Goal: Use online tool/utility: Utilize a website feature to perform a specific function

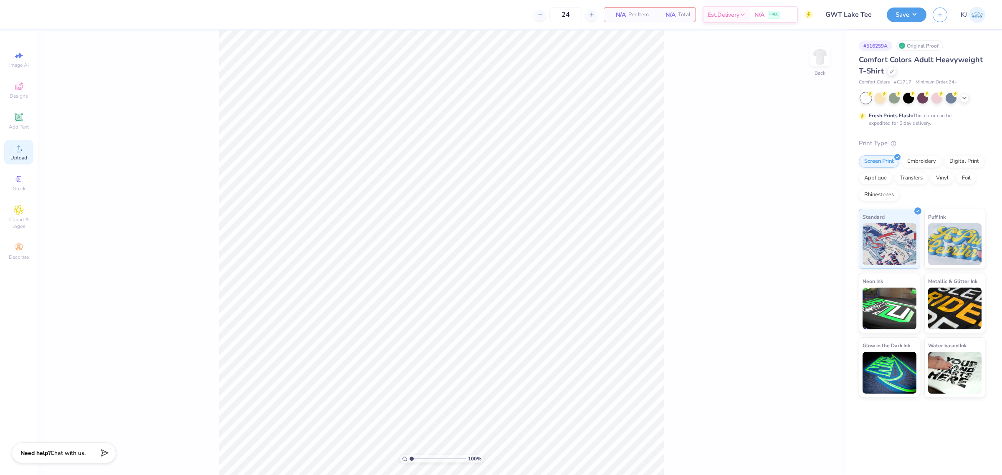
click at [19, 157] on span "Upload" at bounding box center [18, 157] width 17 height 7
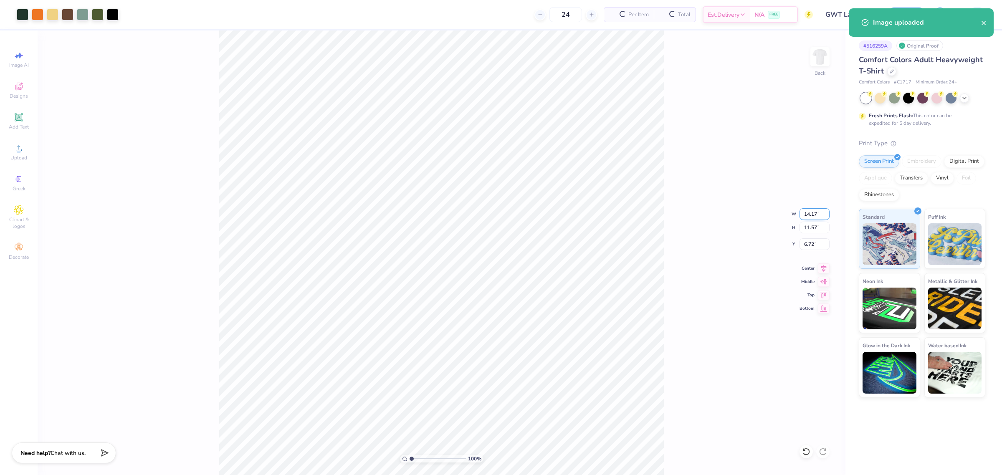
click at [804, 216] on input "14.17" at bounding box center [814, 214] width 30 height 12
type input "11.00"
type input "8.98"
click at [807, 243] on input "8.01" at bounding box center [814, 244] width 30 height 12
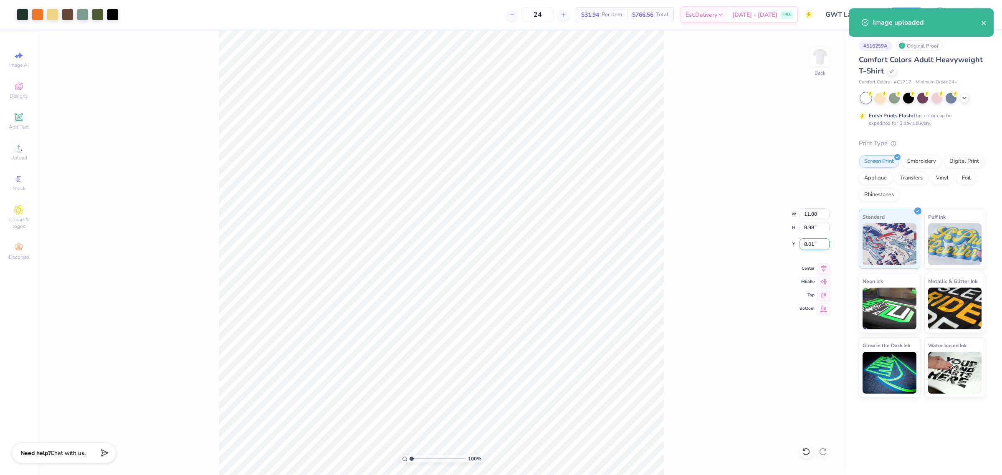
click at [807, 243] on input "8.01" at bounding box center [814, 244] width 30 height 12
type input "3.00"
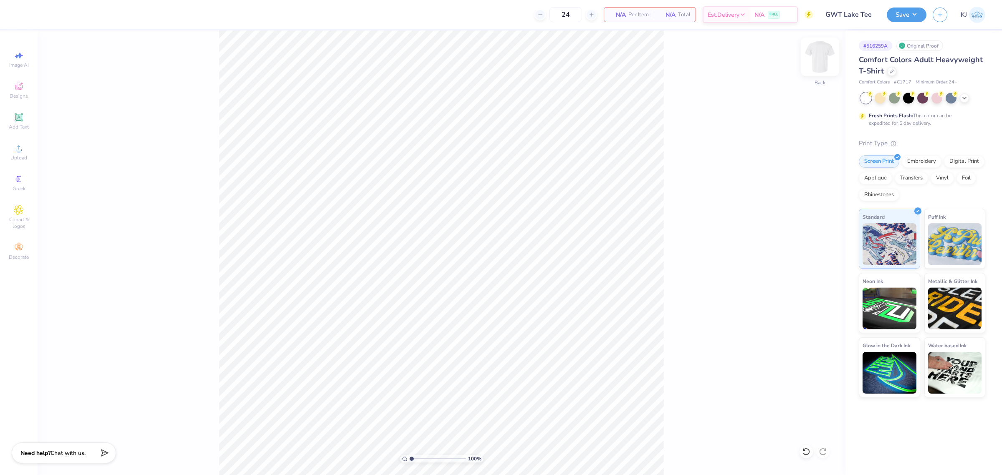
click at [826, 53] on img at bounding box center [819, 56] width 33 height 33
click at [23, 159] on span "Upload" at bounding box center [18, 157] width 17 height 7
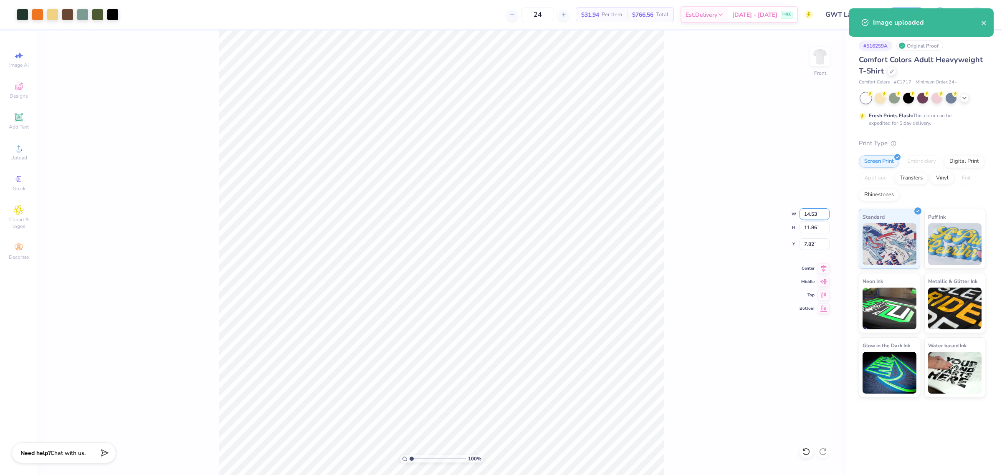
click at [812, 211] on input "14.53" at bounding box center [814, 214] width 30 height 12
type input "11.00"
type input "8.98"
click at [804, 242] on input "9.26" at bounding box center [814, 244] width 30 height 12
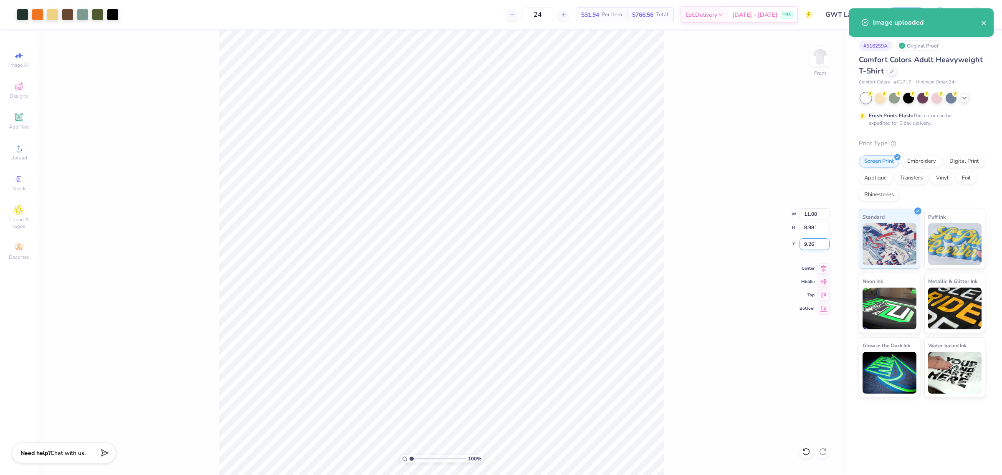
click at [804, 242] on input "9.26" at bounding box center [814, 244] width 30 height 12
type input "3.00"
click at [679, 265] on div "100 % Front W 11.00 11.00 " H 8.98 8.98 " Y 3.00 3.00 " Center Middle Top Bottom" at bounding box center [442, 252] width 808 height 444
click at [805, 214] on input "11.00" at bounding box center [814, 214] width 30 height 12
click at [805, 213] on input "11.00" at bounding box center [814, 214] width 30 height 12
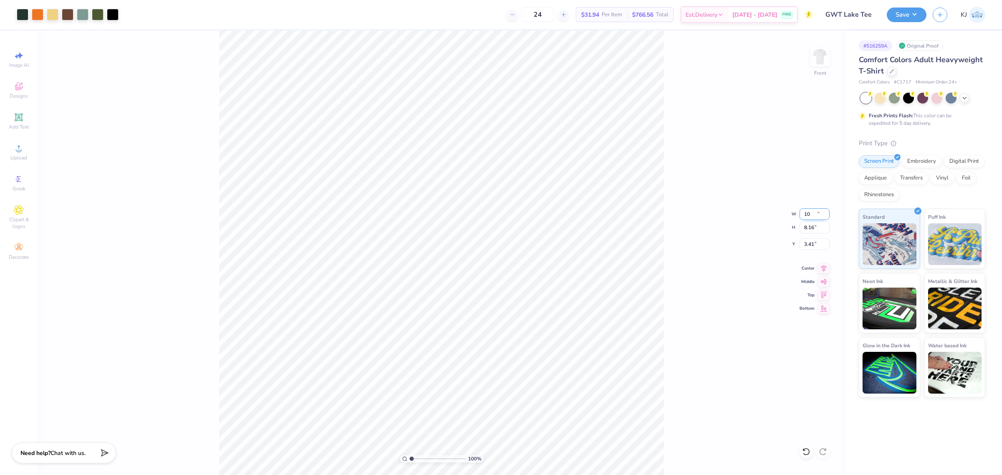
type input "10.00"
type input "8.16"
click at [806, 238] on input "3.41" at bounding box center [814, 244] width 30 height 12
type input "3.00"
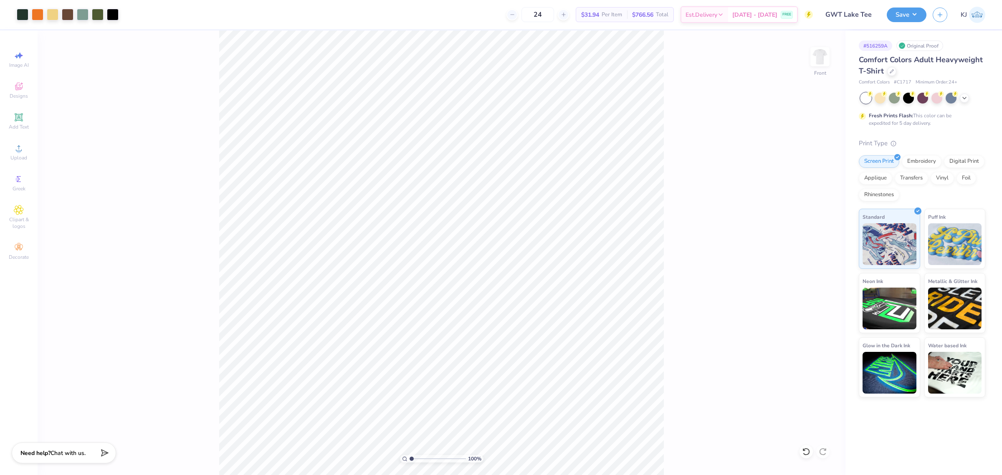
click at [205, 109] on div "100 % Front" at bounding box center [442, 252] width 808 height 444
click at [914, 16] on button "Save" at bounding box center [906, 13] width 40 height 15
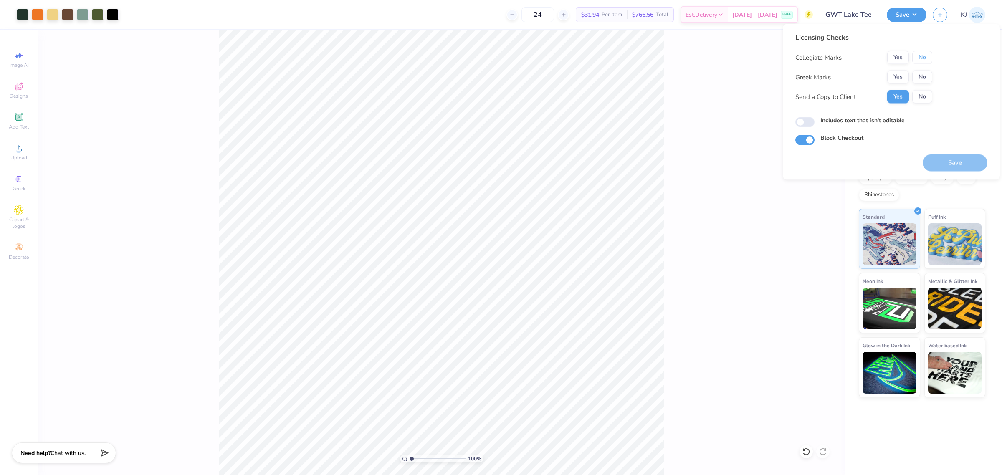
drag, startPoint x: 919, startPoint y: 58, endPoint x: 919, endPoint y: 65, distance: 7.1
click at [919, 57] on button "No" at bounding box center [922, 57] width 20 height 13
click at [917, 78] on button "No" at bounding box center [922, 77] width 20 height 13
click at [964, 167] on button "Save" at bounding box center [954, 162] width 65 height 17
